Goal: Understand process/instructions: Learn how to perform a task or action

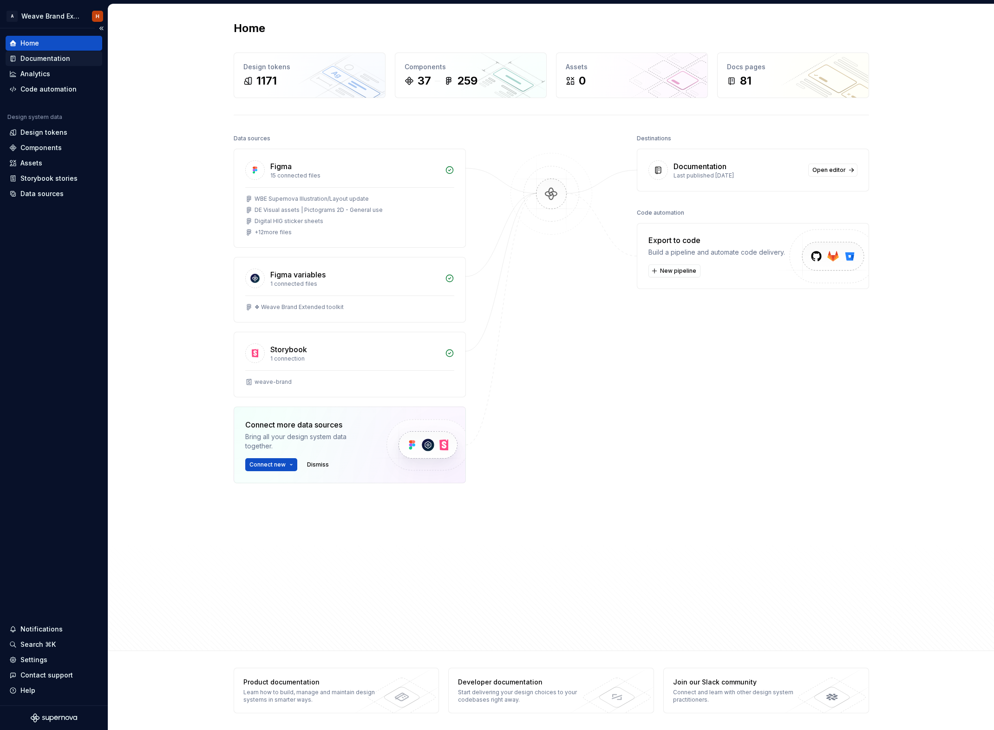
click at [73, 57] on div "Documentation" at bounding box center [53, 58] width 89 height 9
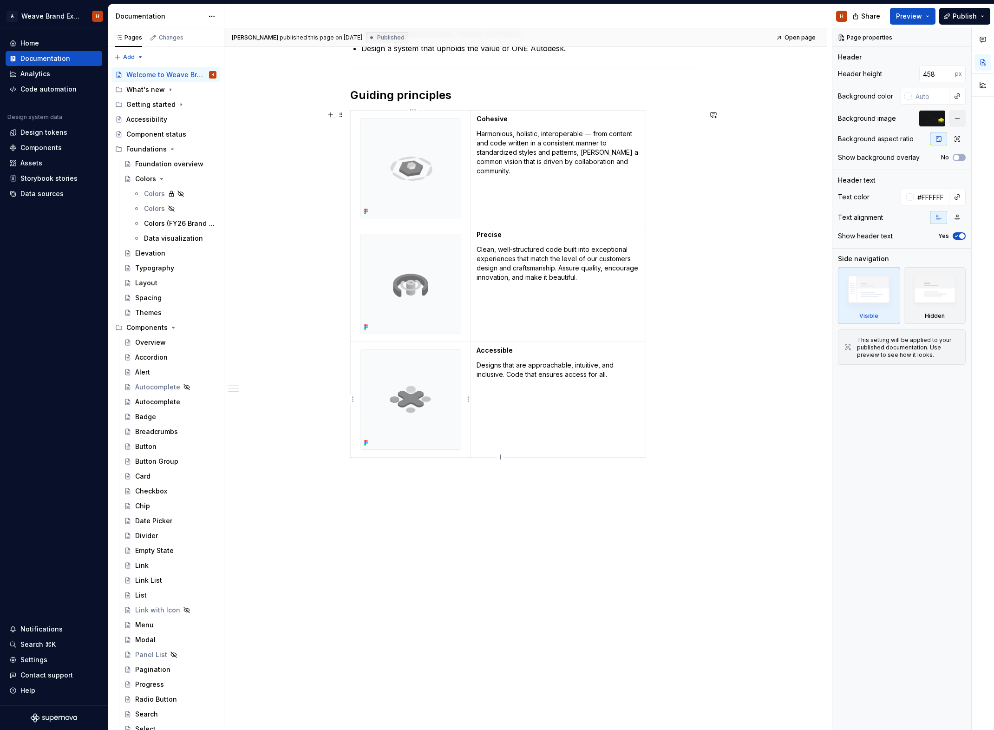
scroll to position [677, 0]
click at [425, 509] on div "**********" at bounding box center [525, 68] width 351 height 886
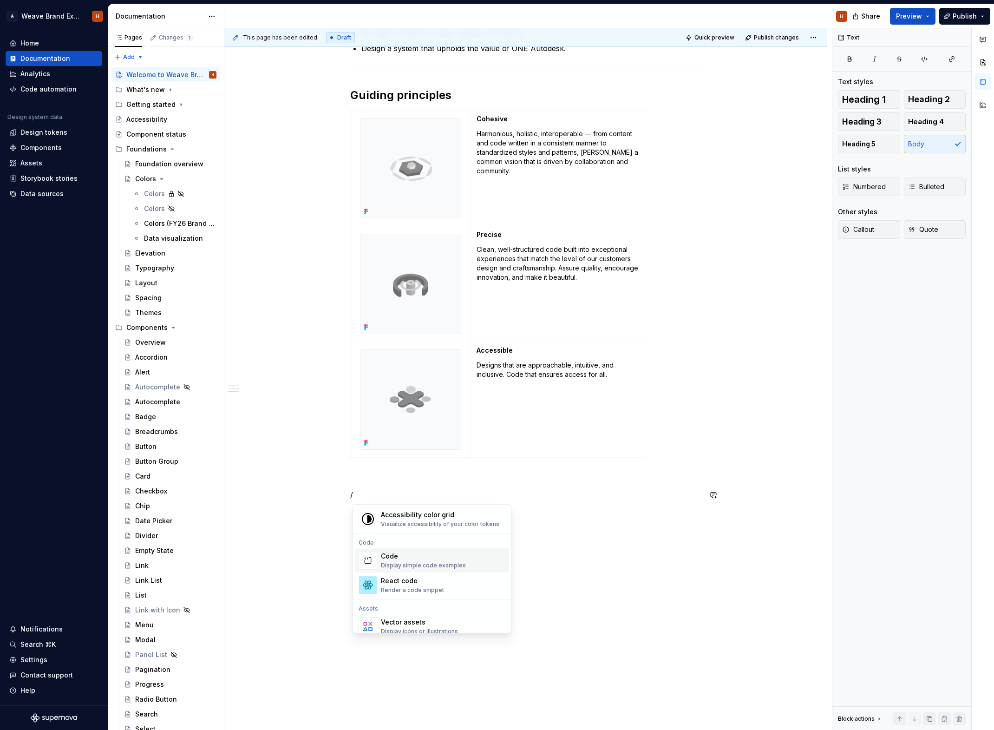
scroll to position [732, 0]
click at [449, 588] on div "React code Render a code snippet" at bounding box center [443, 589] width 124 height 19
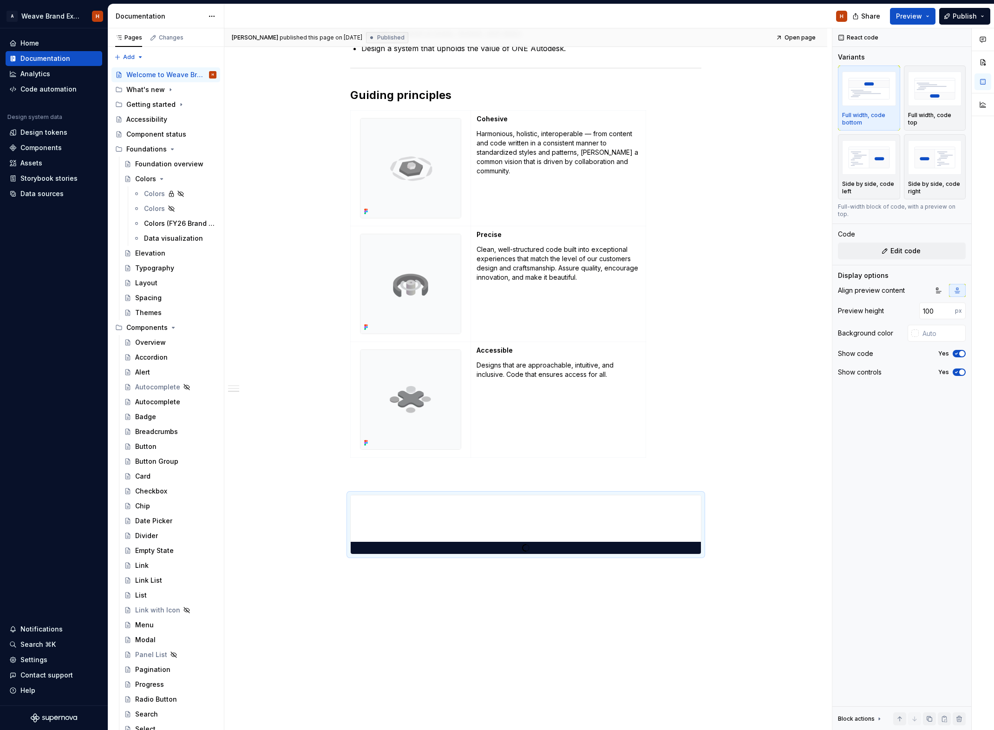
scroll to position [4, 0]
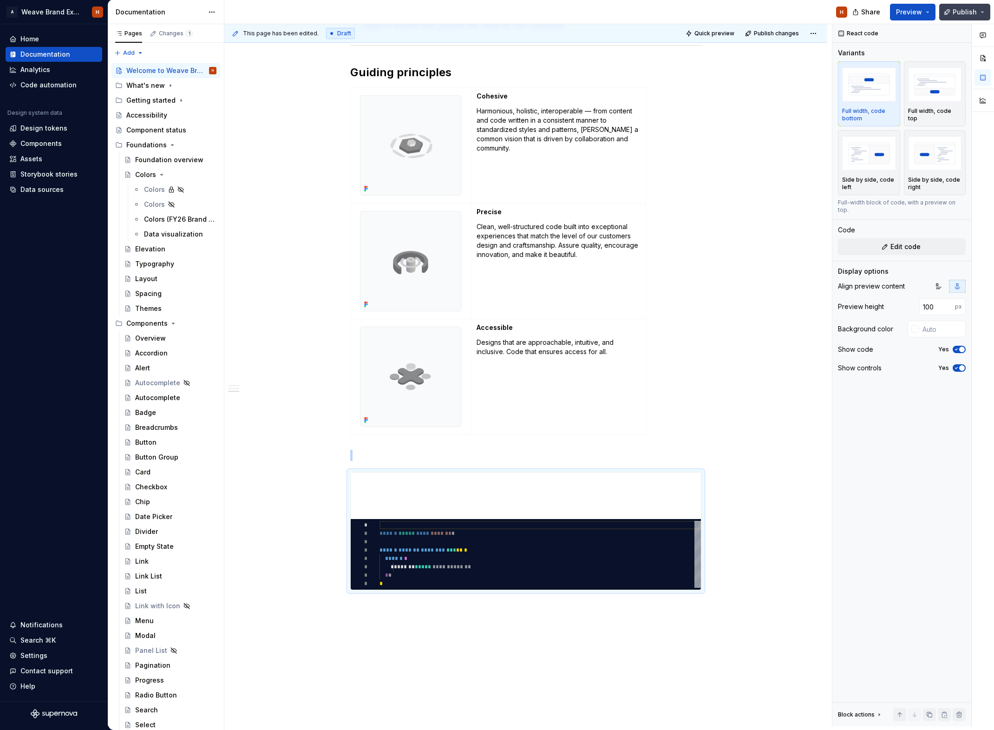
click at [980, 15] on button "Publish" at bounding box center [964, 12] width 51 height 17
click at [933, 13] on button "Preview" at bounding box center [913, 12] width 46 height 17
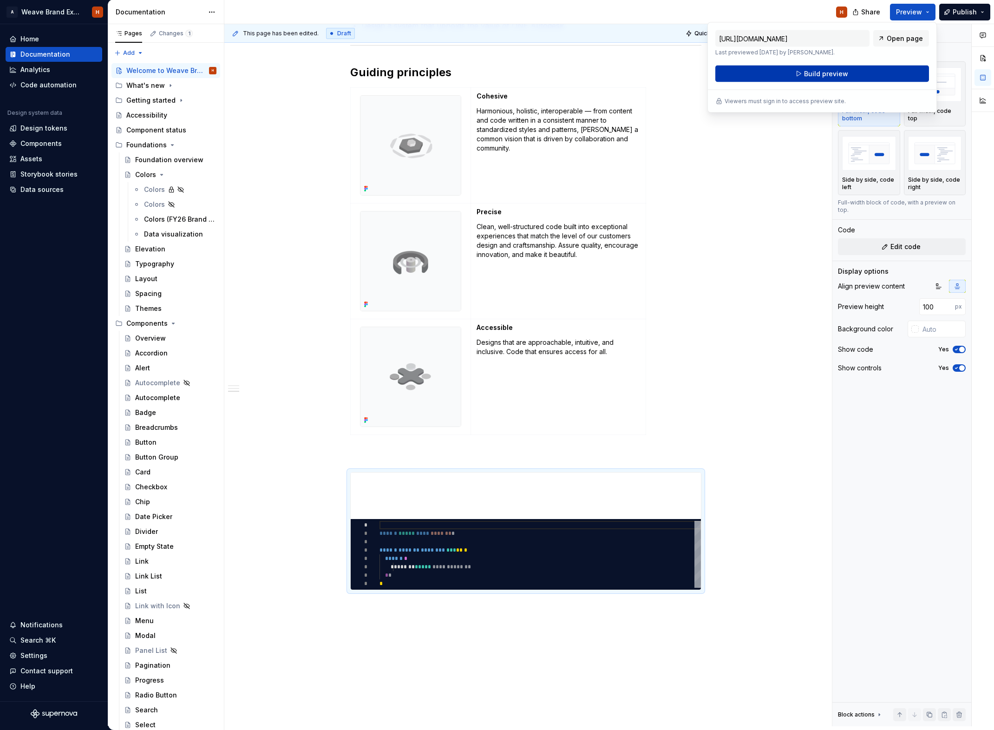
click at [881, 70] on button "Build preview" at bounding box center [822, 73] width 214 height 17
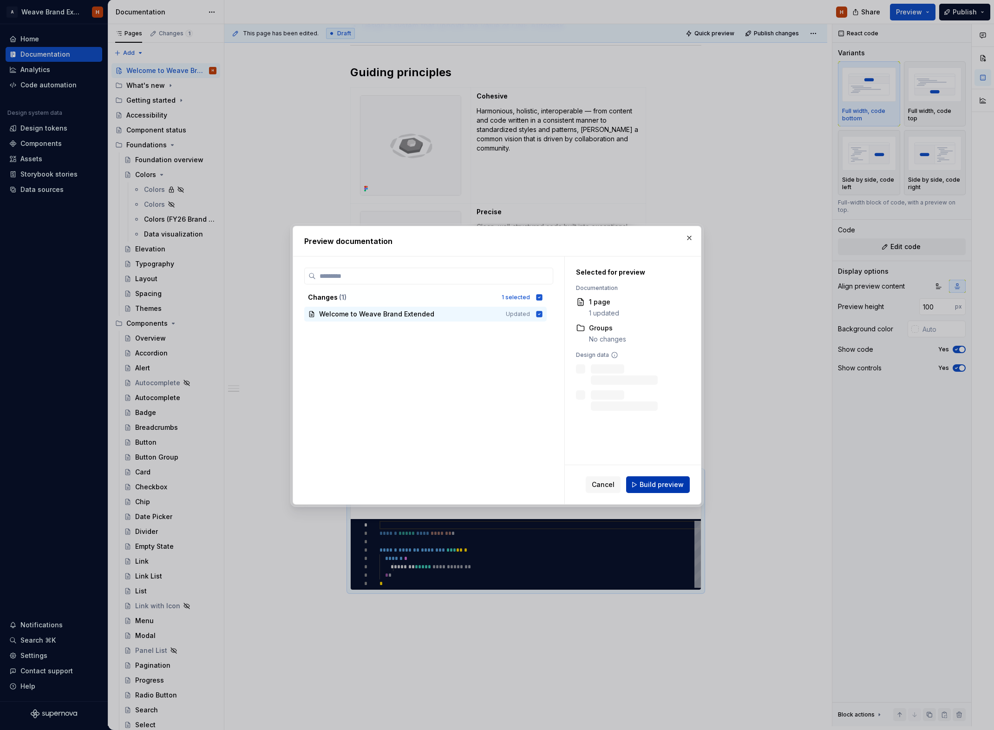
click at [661, 480] on span "Build preview" at bounding box center [662, 484] width 44 height 9
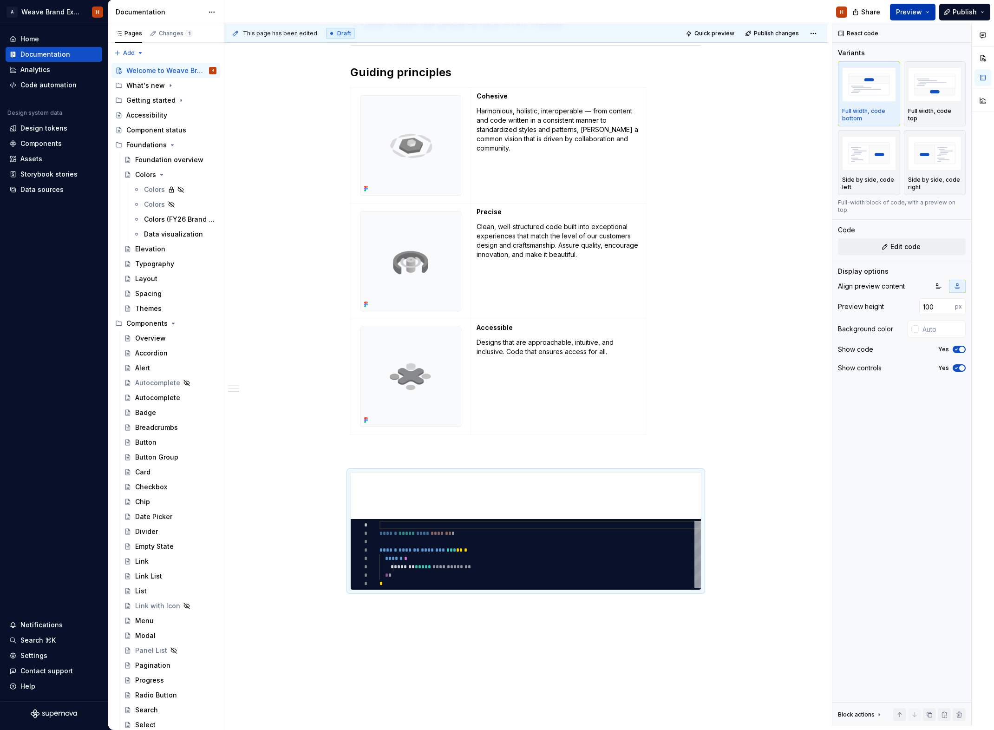
click at [928, 13] on button "Preview" at bounding box center [913, 12] width 46 height 17
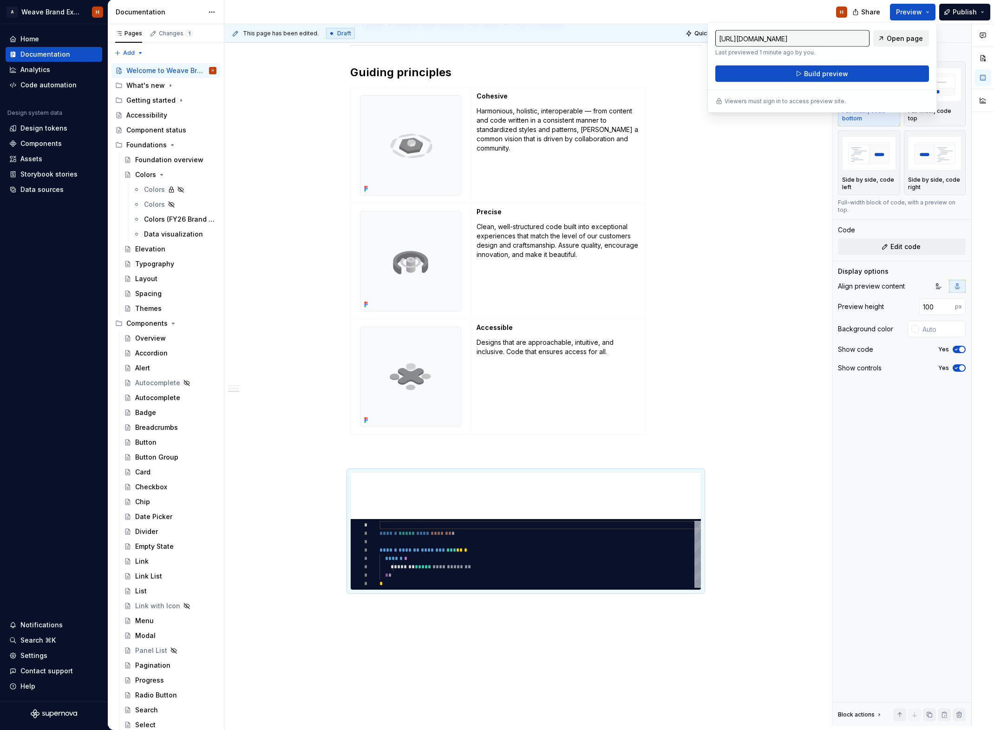
click at [916, 39] on span "Open page" at bounding box center [905, 38] width 36 height 9
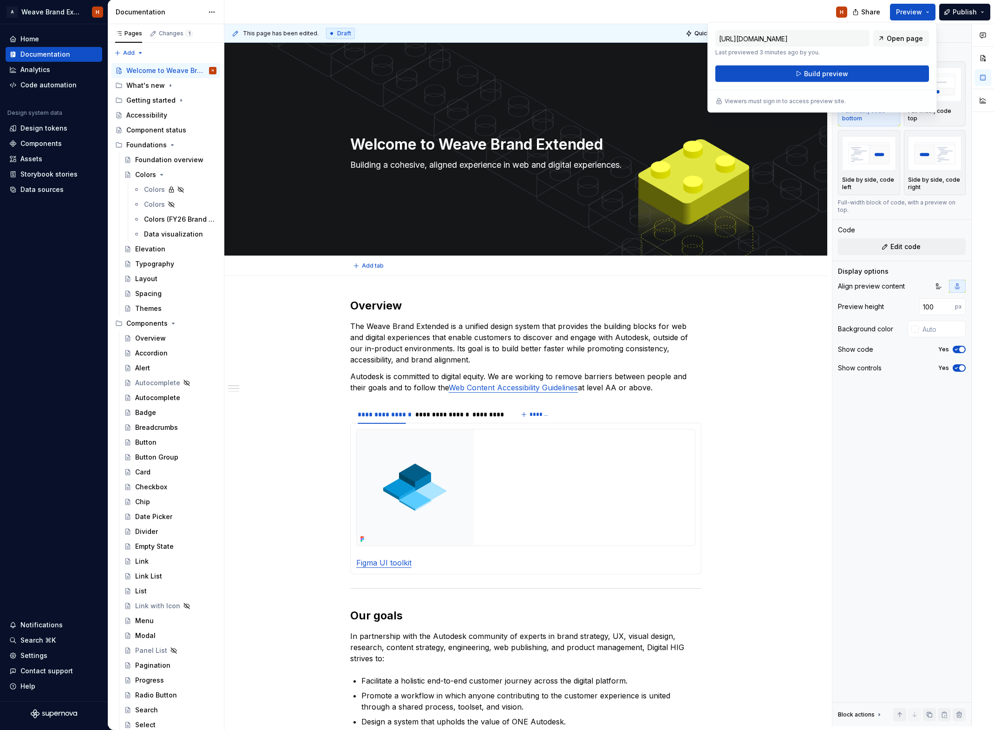
type textarea "*"
